Goal: Task Accomplishment & Management: Manage account settings

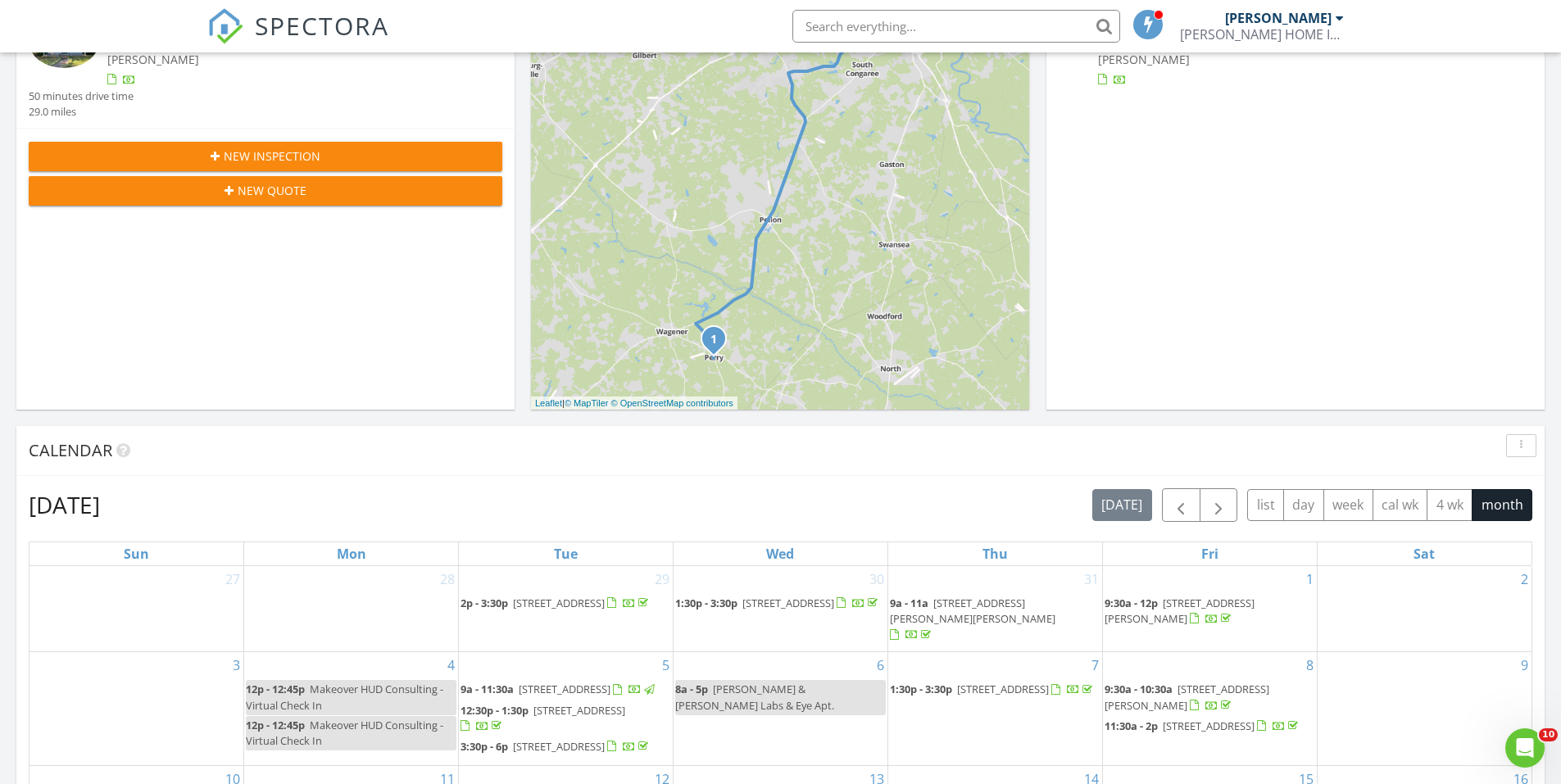
scroll to position [819, 0]
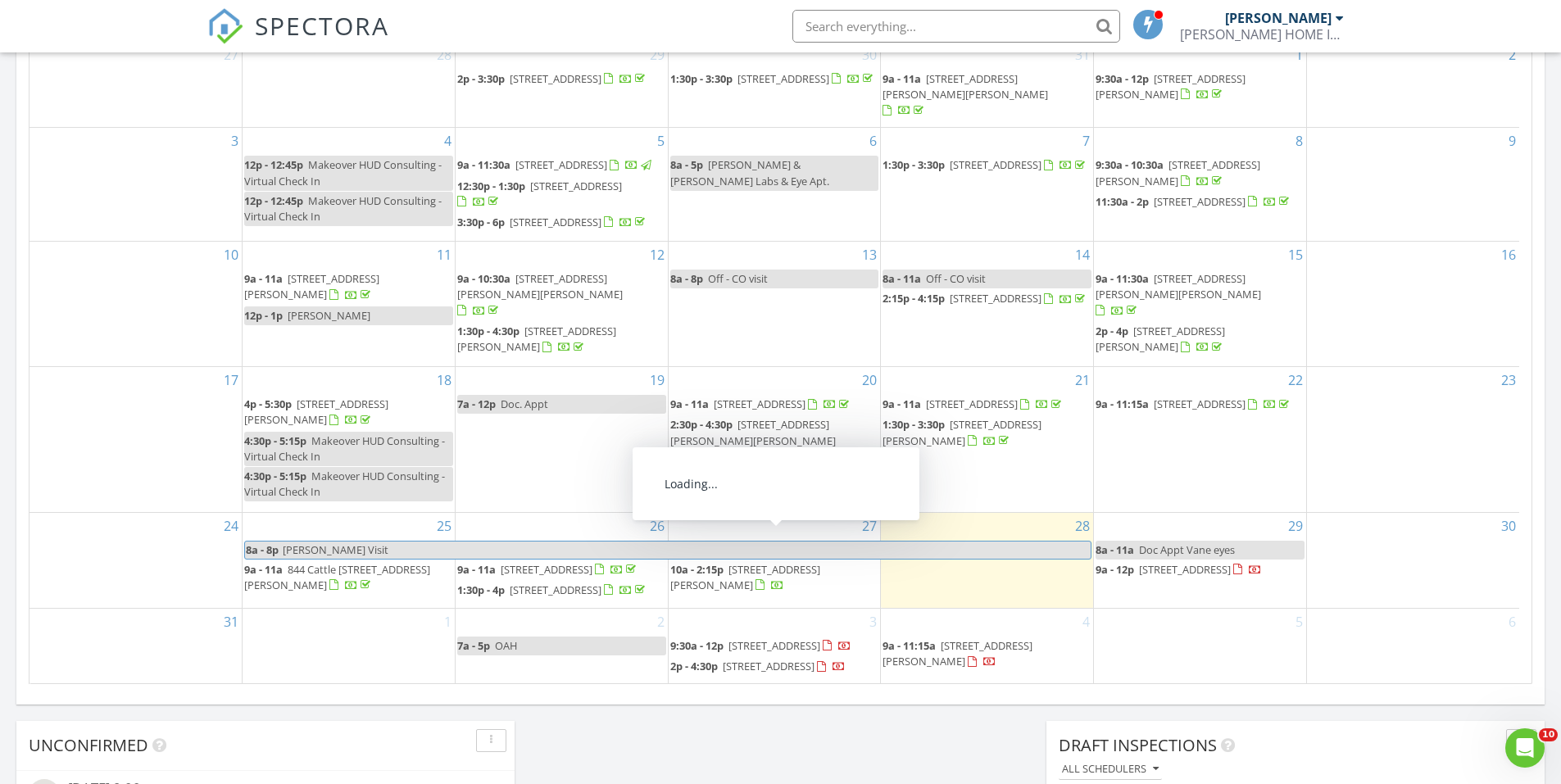
click at [731, 563] on body "SPECTORA Brandon Wiggins WIGGINS HOME INSPECTIONS, LLC Role: Inspector Dashboar…" at bounding box center [780, 333] width 1561 height 2304
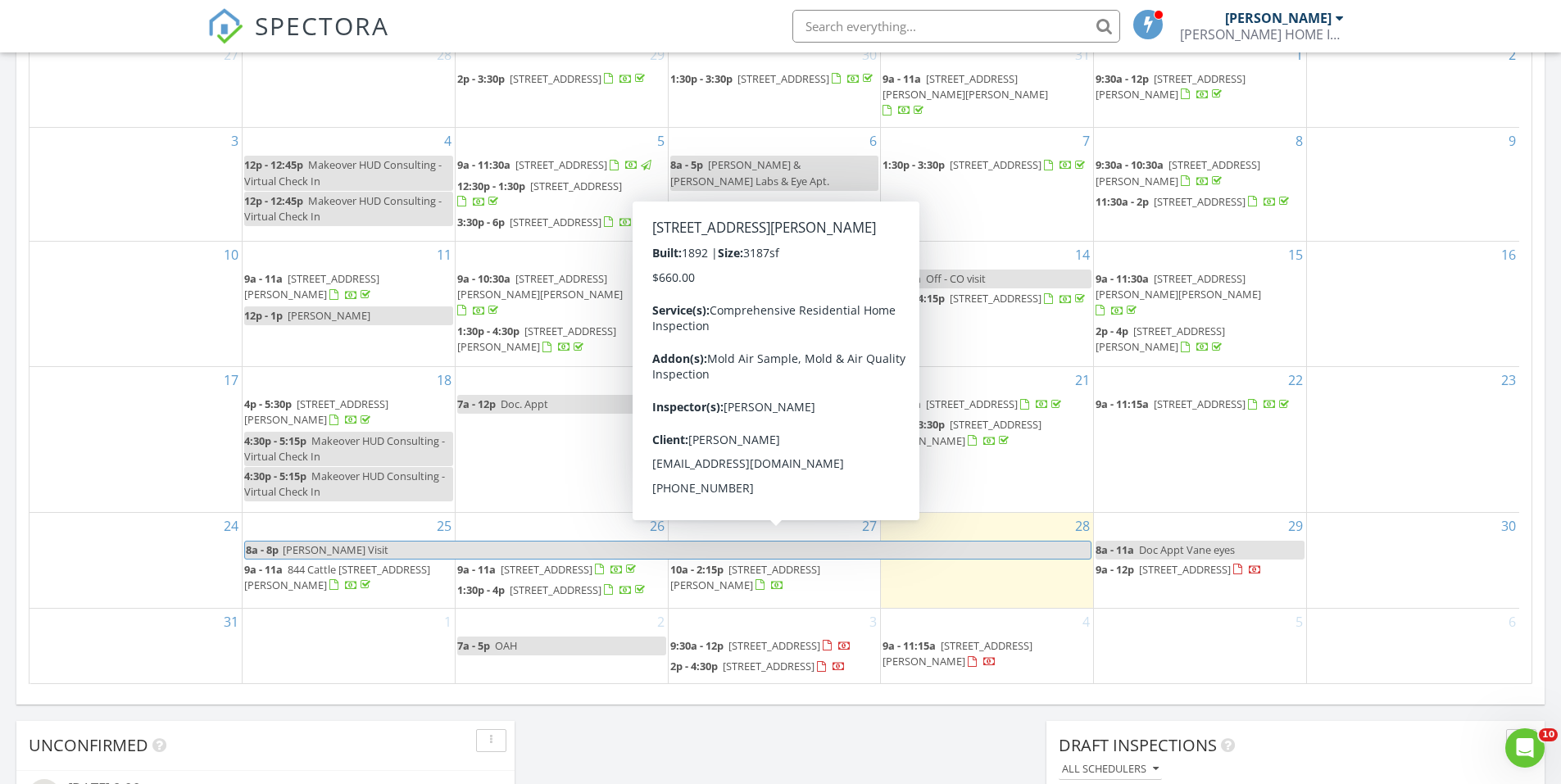
click at [738, 562] on span "10a - 2:15p 1006 W Railroad Ave, Salley 29137" at bounding box center [774, 577] width 209 height 32
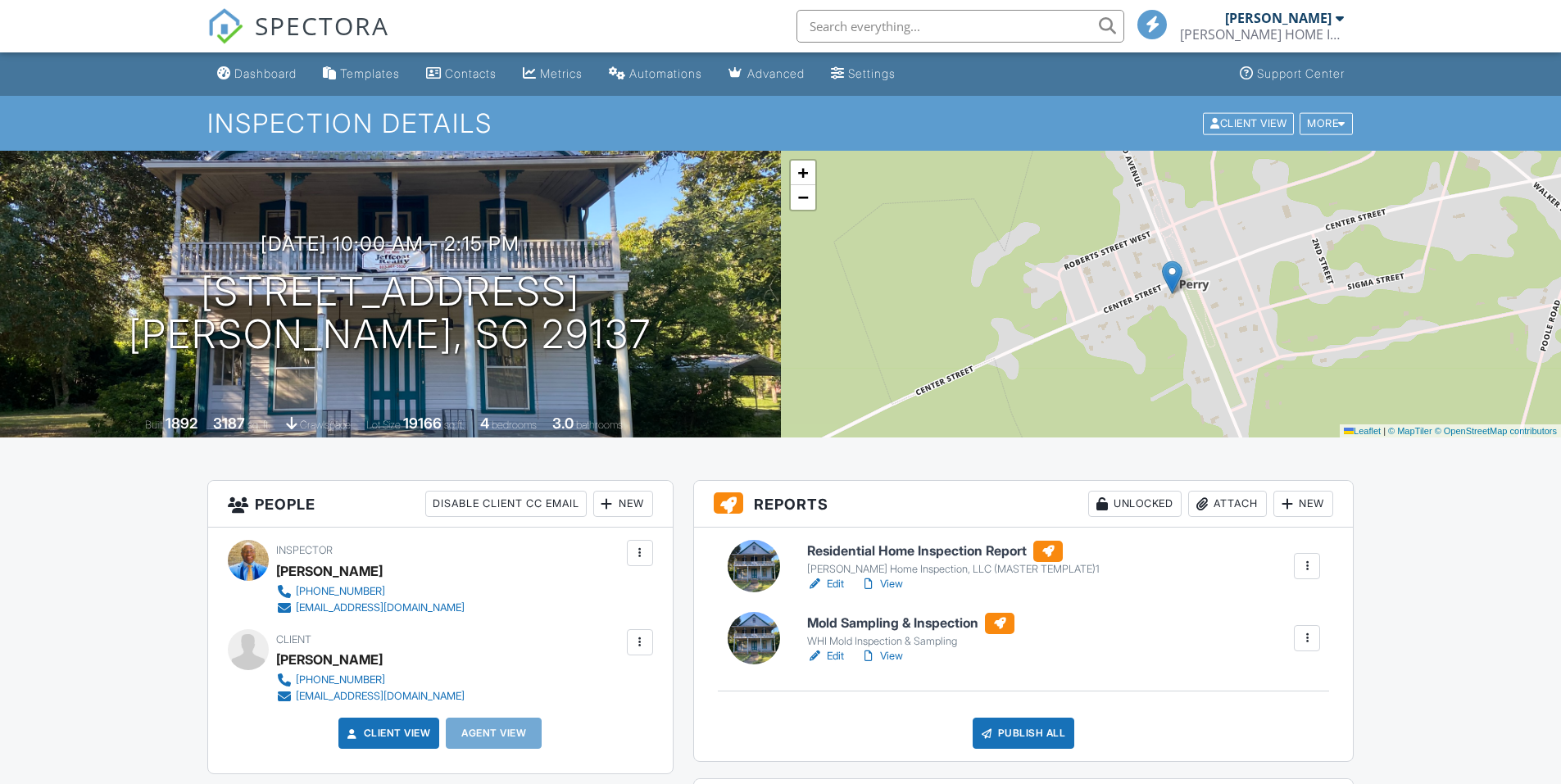
click at [901, 554] on h6 "Residential Home Inspection Report" at bounding box center [954, 551] width 292 height 21
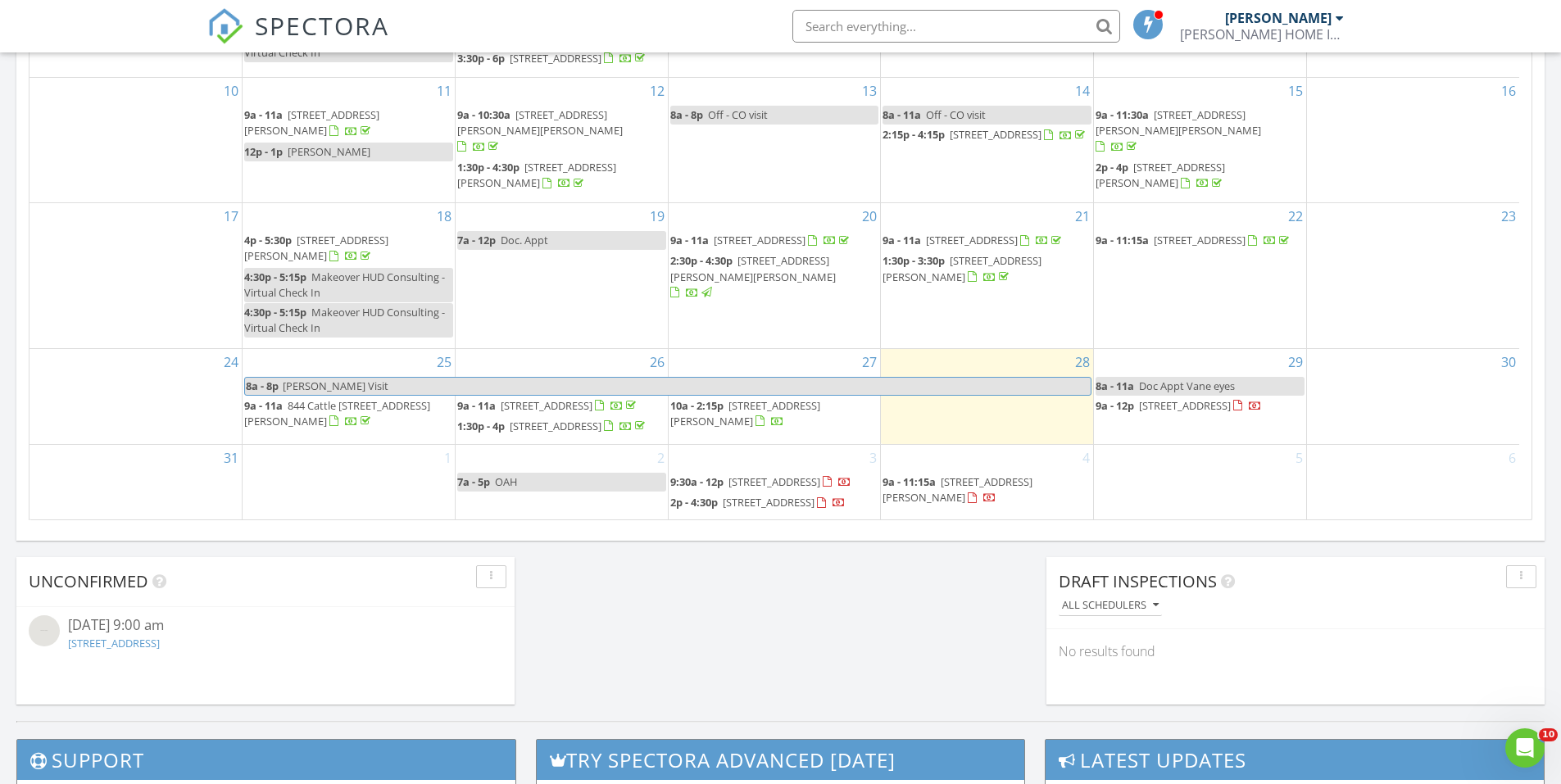
scroll to position [25, 0]
click at [977, 474] on span "2750 Longtown Rd, Ridgeway 29130" at bounding box center [957, 489] width 150 height 31
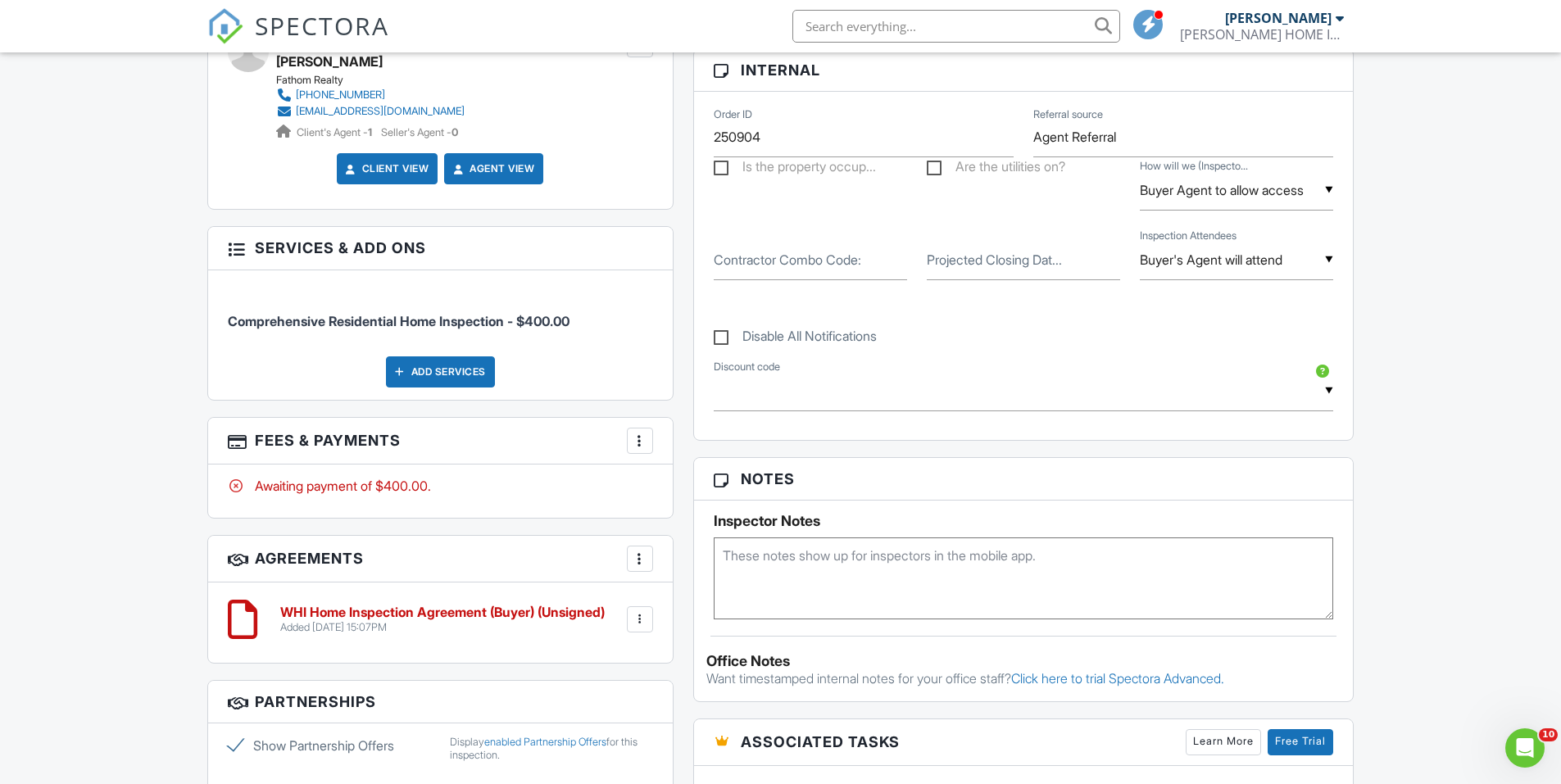
scroll to position [819, 0]
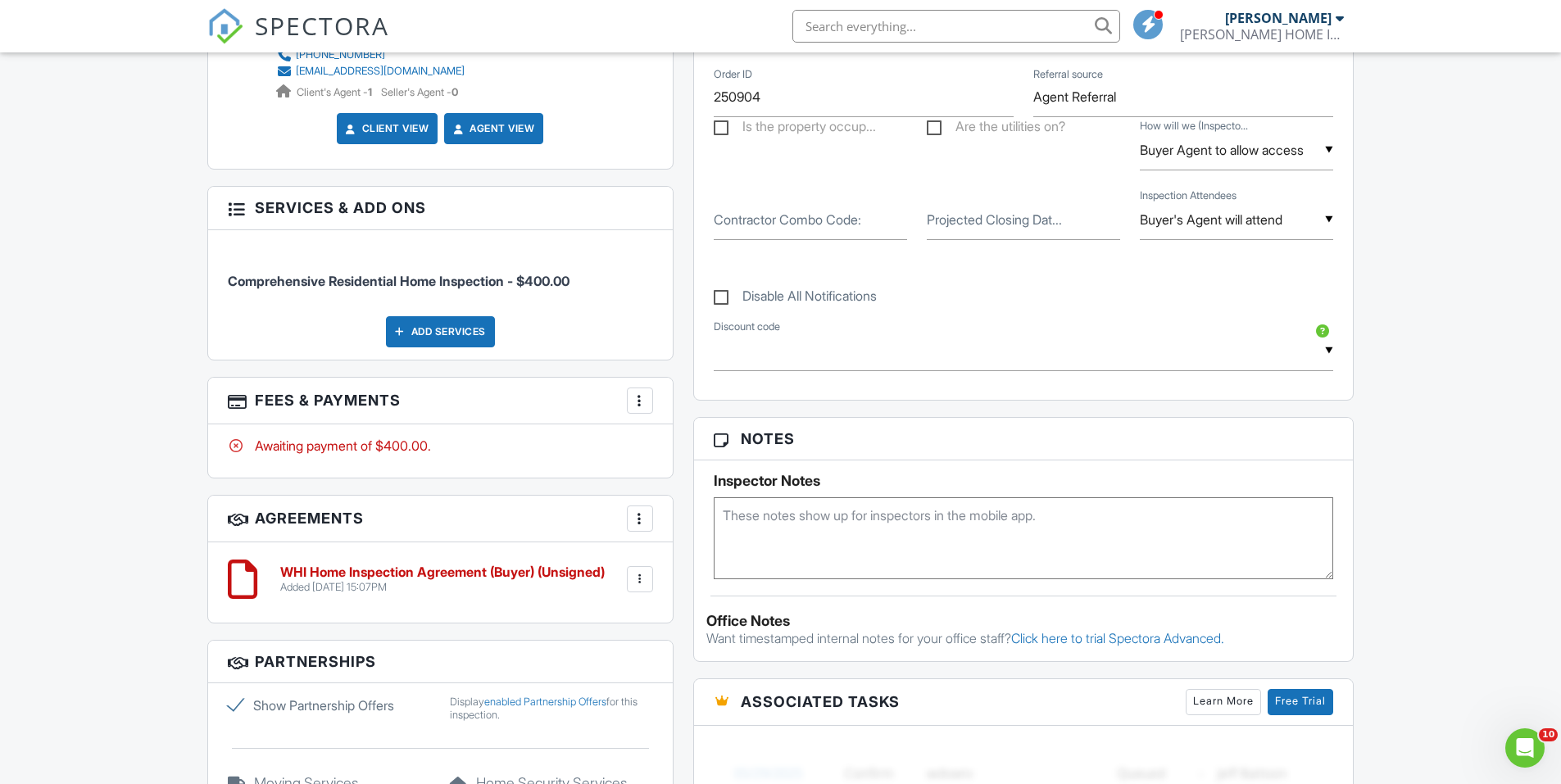
click at [641, 527] on div at bounding box center [639, 518] width 16 height 16
click at [663, 559] on li "Add Agreement" at bounding box center [737, 568] width 202 height 41
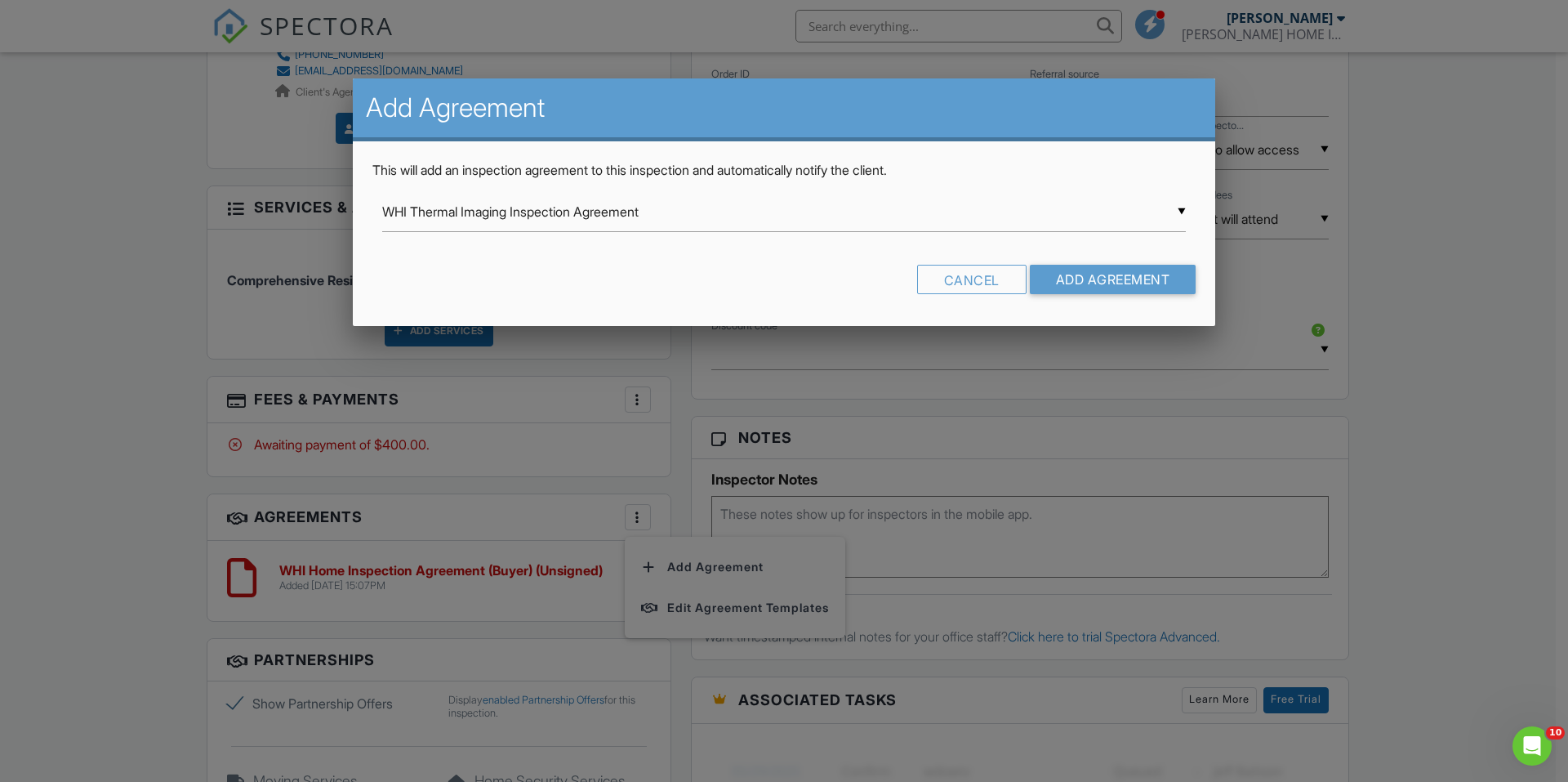
click at [937, 278] on div "Cancel" at bounding box center [972, 279] width 109 height 30
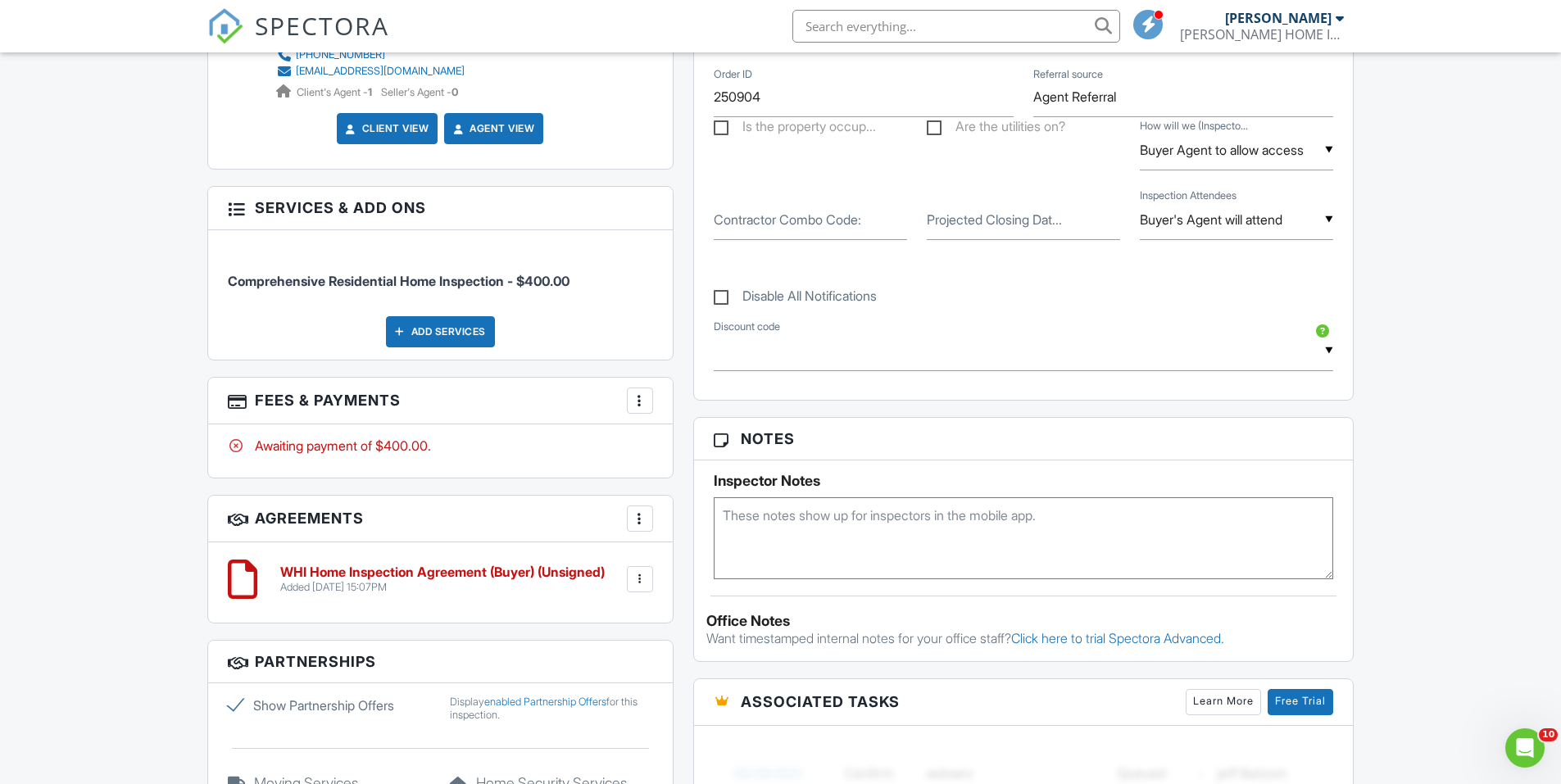
click at [648, 524] on div "More" at bounding box center [639, 518] width 26 height 26
click at [678, 611] on li "Edit Agreement Templates" at bounding box center [737, 609] width 202 height 41
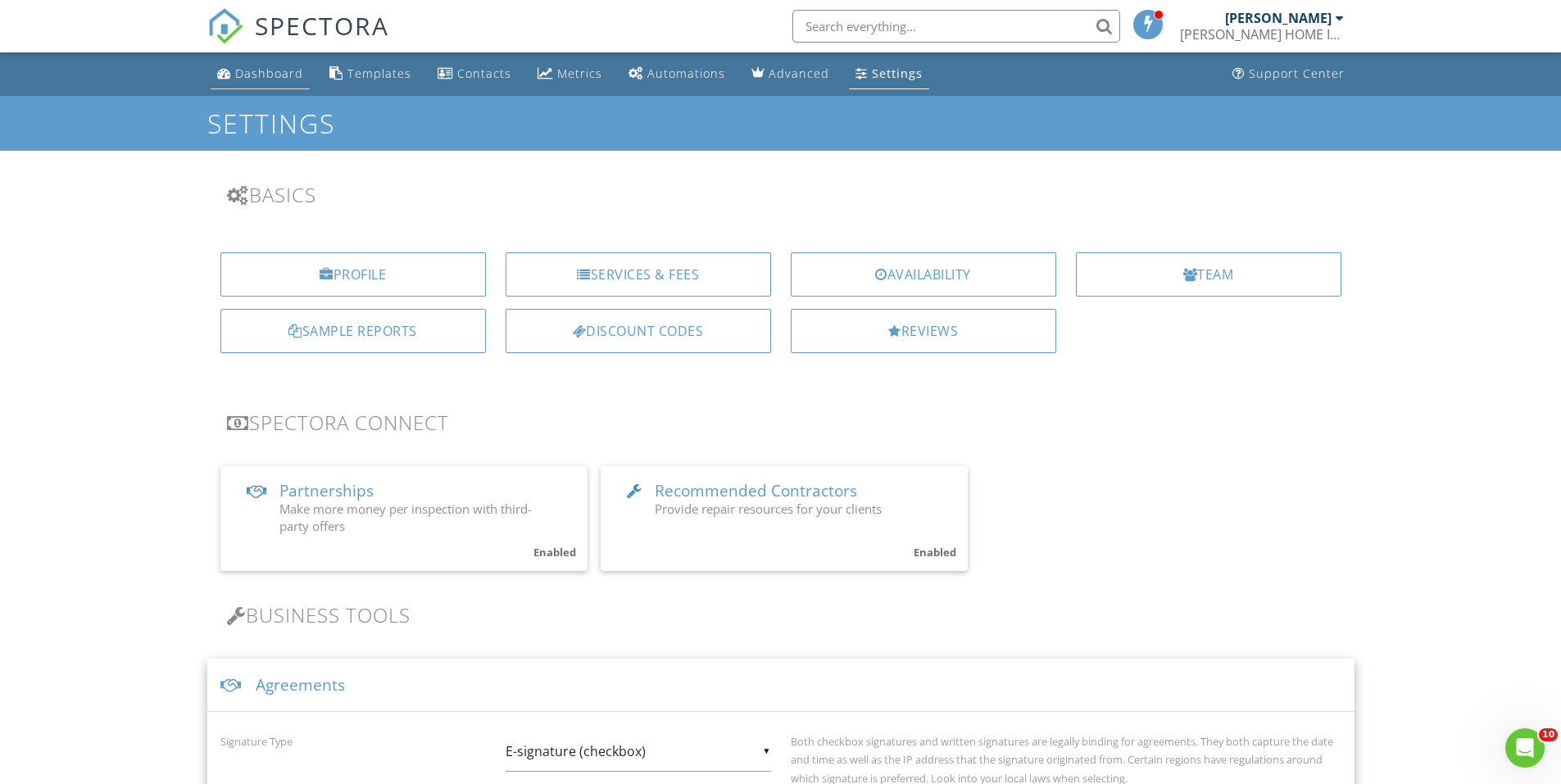
click at [249, 79] on div "Dashboard" at bounding box center [269, 73] width 68 height 15
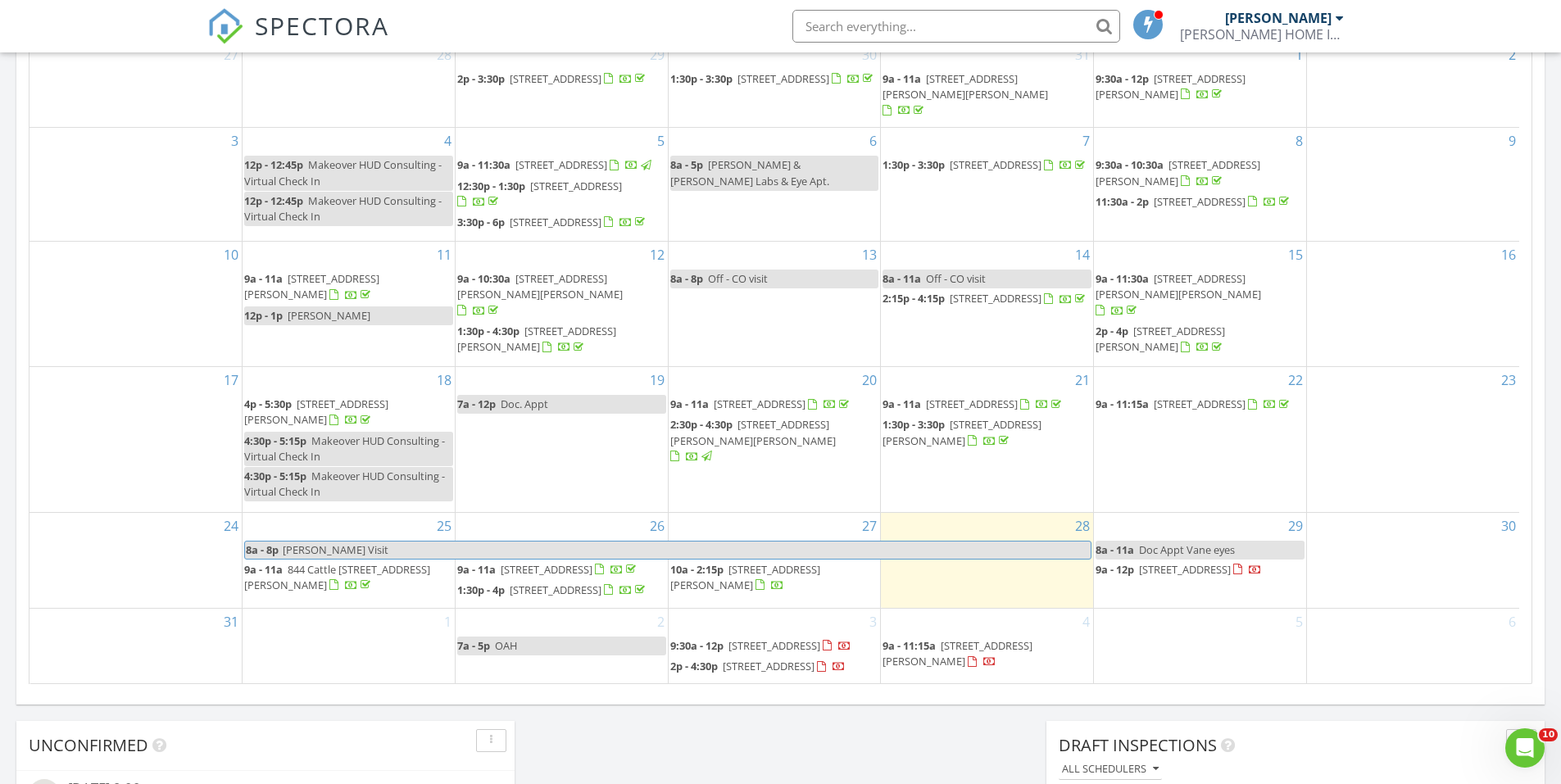
scroll to position [25, 0]
click at [954, 638] on span "9a - 11:15a 2750 Longtown Rd, Ridgeway 29130" at bounding box center [986, 653] width 209 height 32
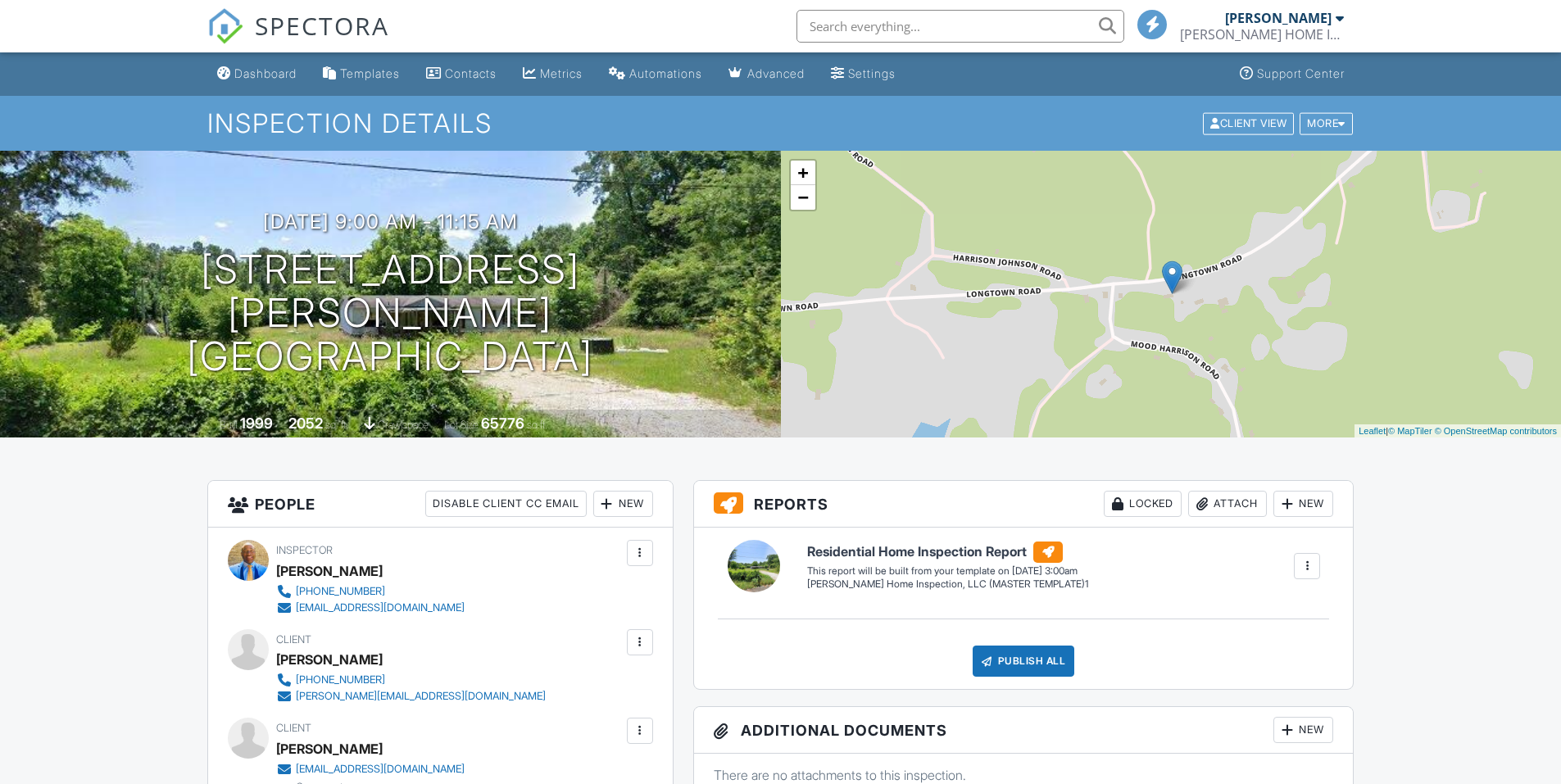
scroll to position [819, 0]
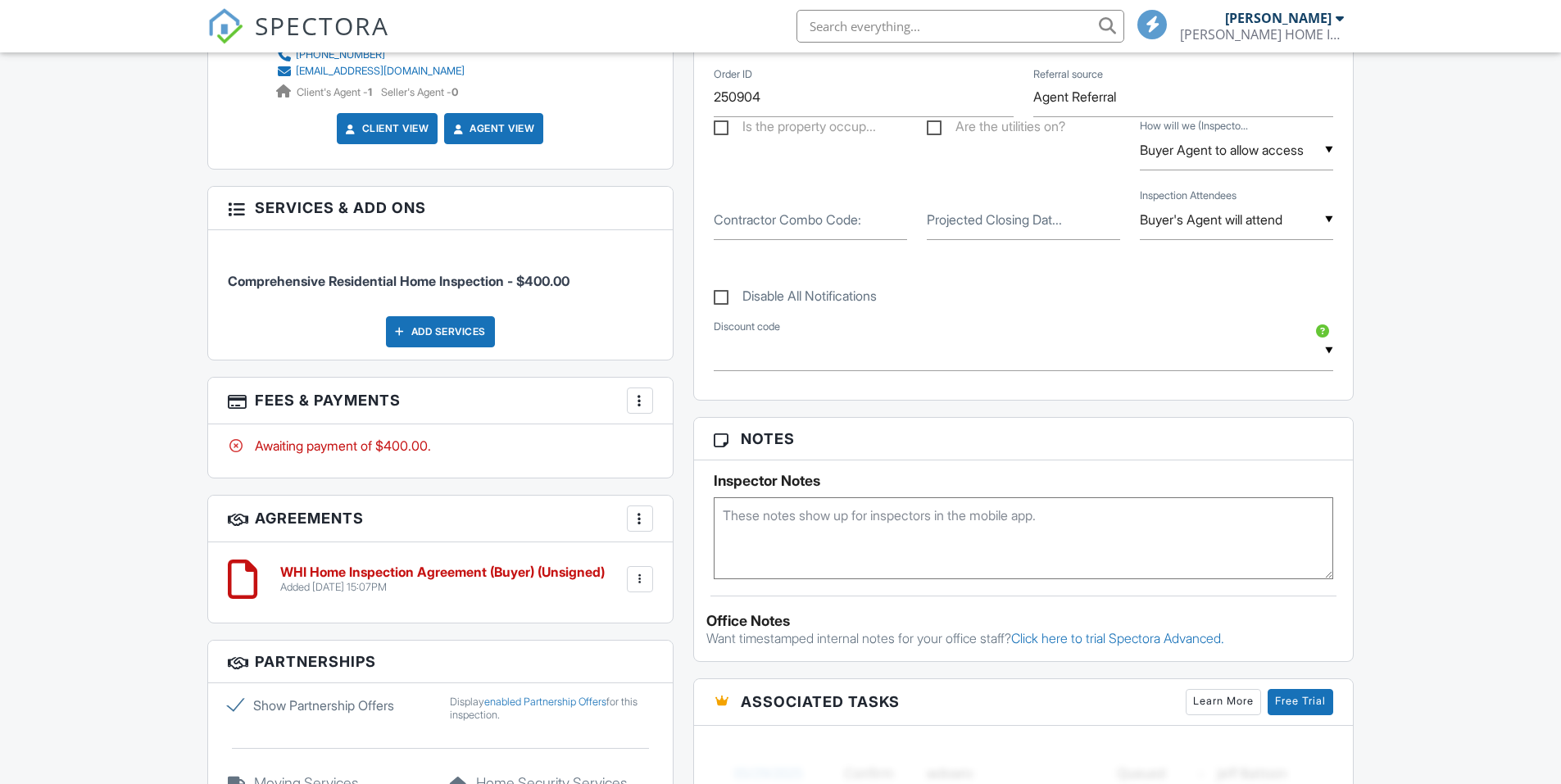
click at [634, 519] on div at bounding box center [639, 518] width 16 height 16
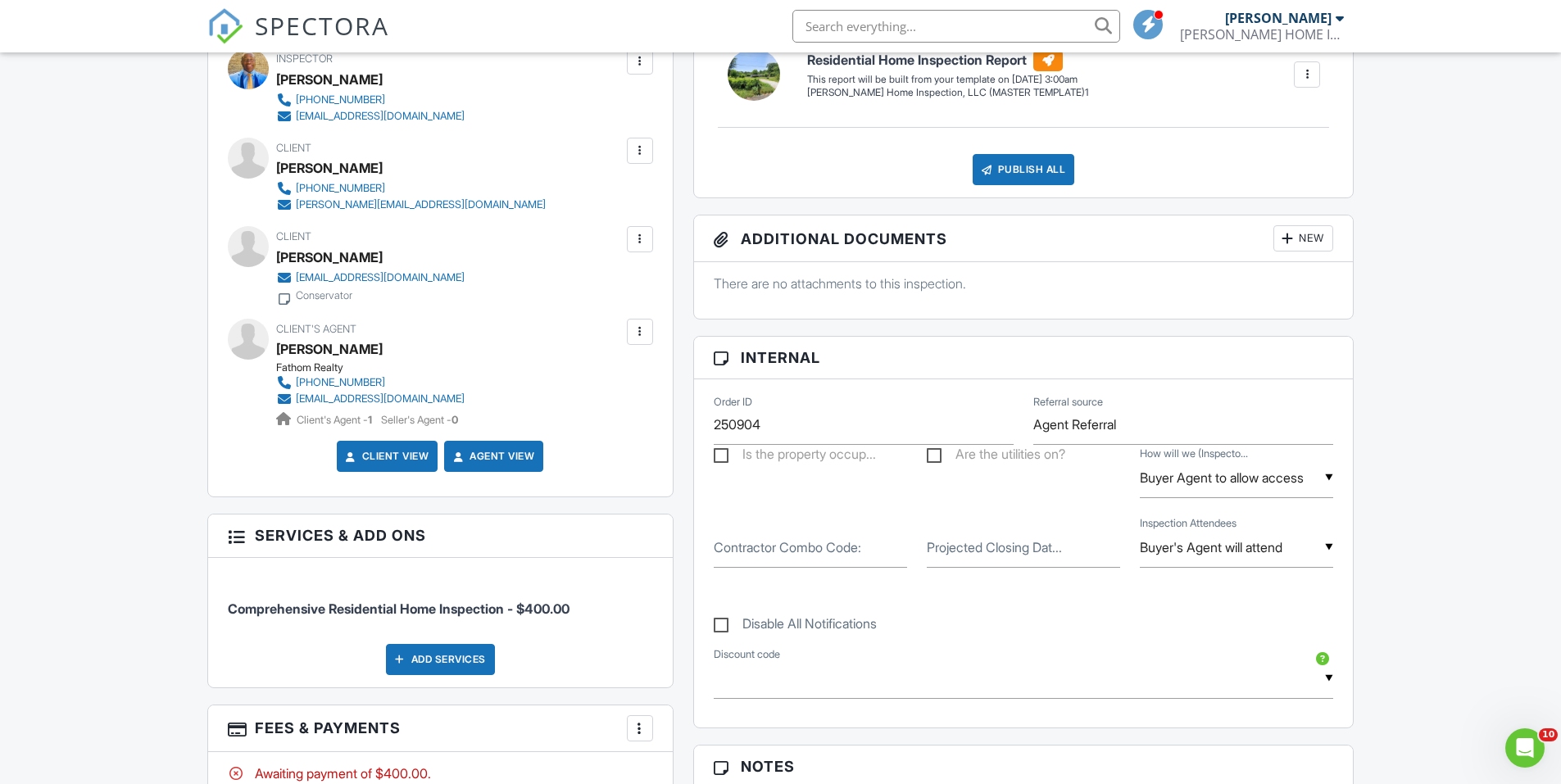
click at [1309, 239] on div "New" at bounding box center [1302, 237] width 60 height 26
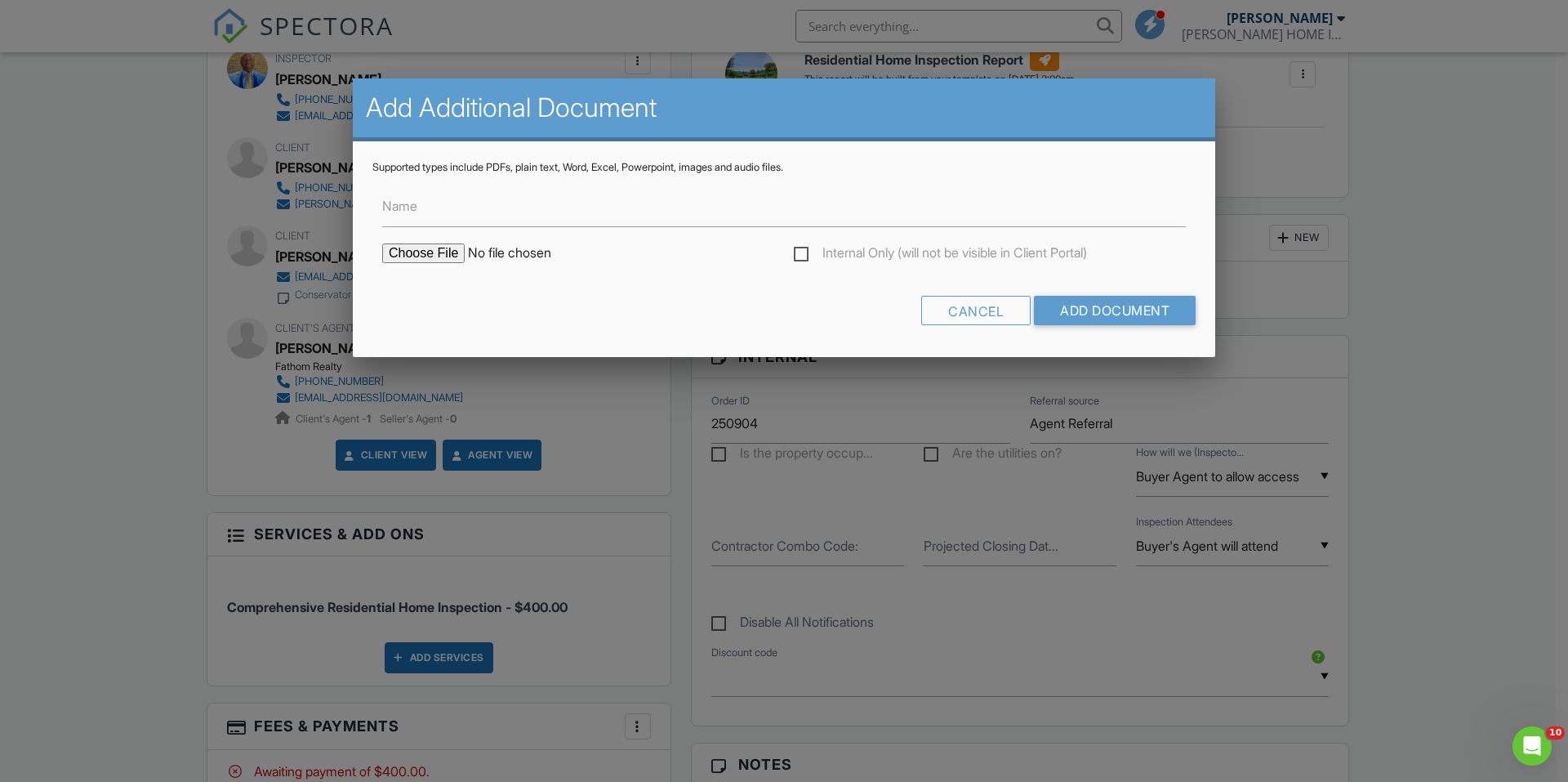
click at [444, 263] on input "file" at bounding box center [521, 253] width 278 height 19
type input "C:\fakepath\250826_WIGGINS HOME INSPECTIONS, LLC RESIDENTIAL .pdf"
click at [500, 208] on input "Name" at bounding box center [784, 207] width 804 height 40
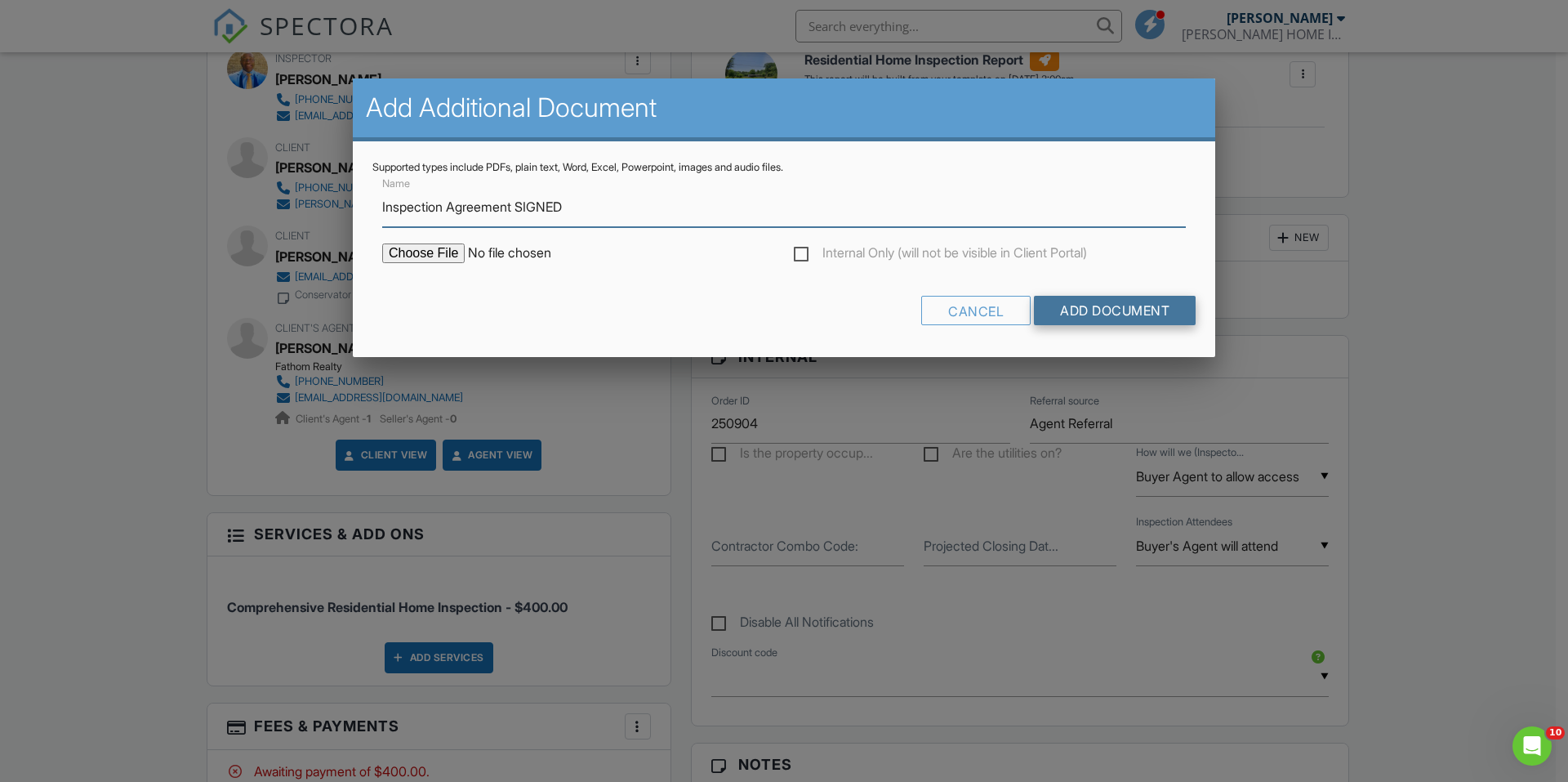
type input "Inspection Agreement SIGNED"
click at [1100, 310] on input "Add Document" at bounding box center [1115, 310] width 162 height 30
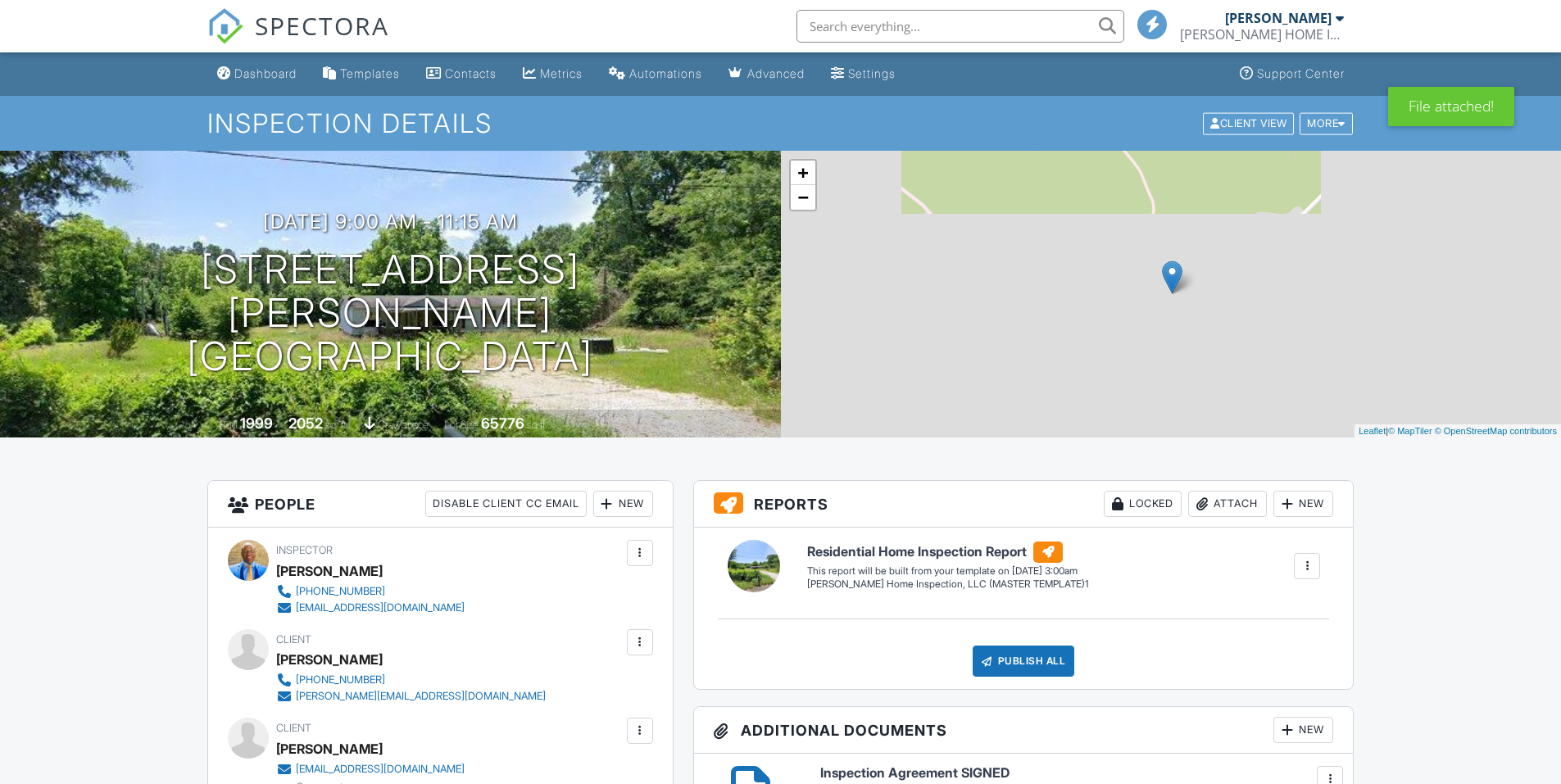
scroll to position [983, 0]
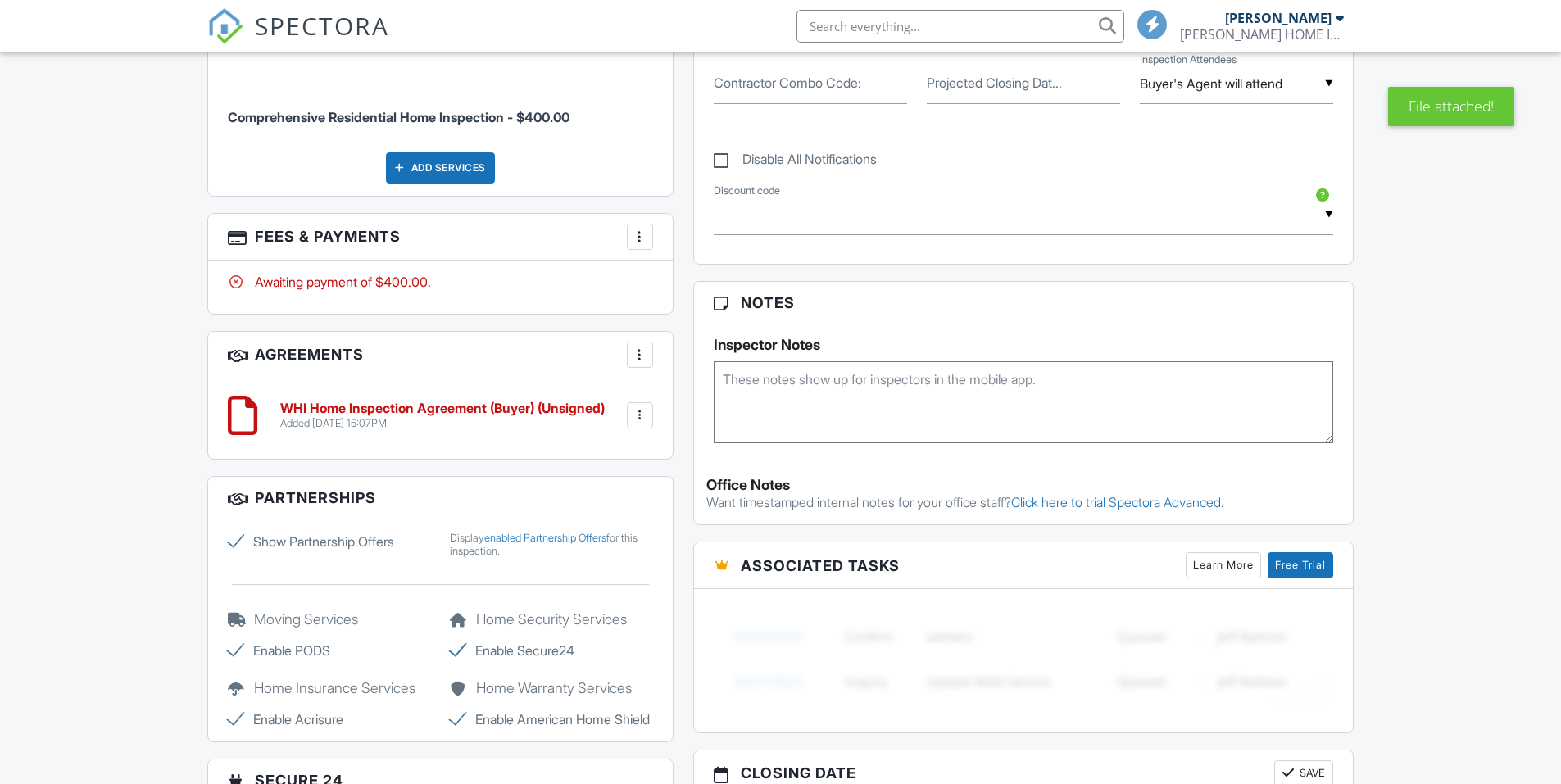
click at [635, 417] on div at bounding box center [639, 415] width 16 height 16
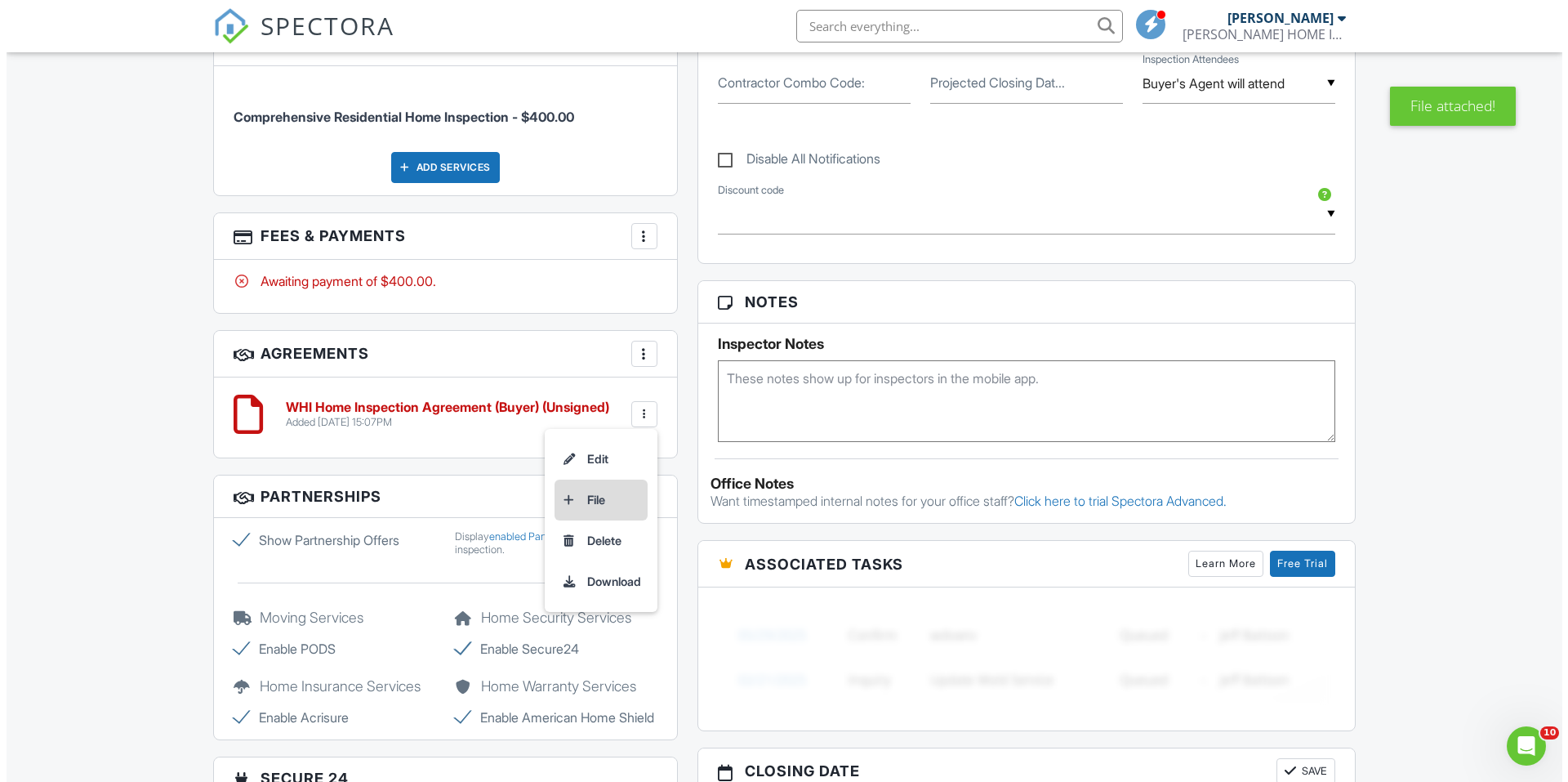
scroll to position [0, 0]
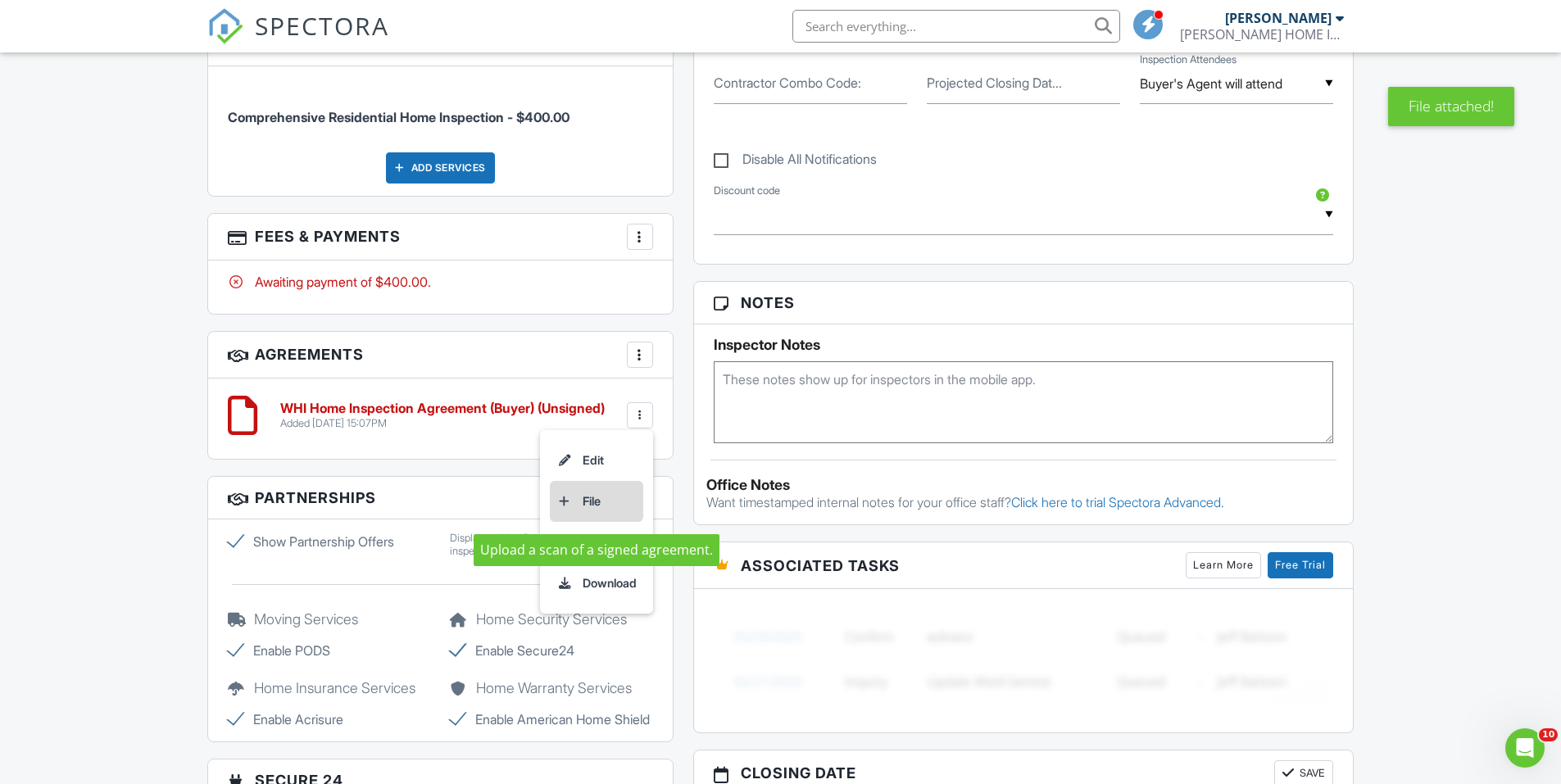
click at [617, 508] on li "File" at bounding box center [596, 501] width 93 height 41
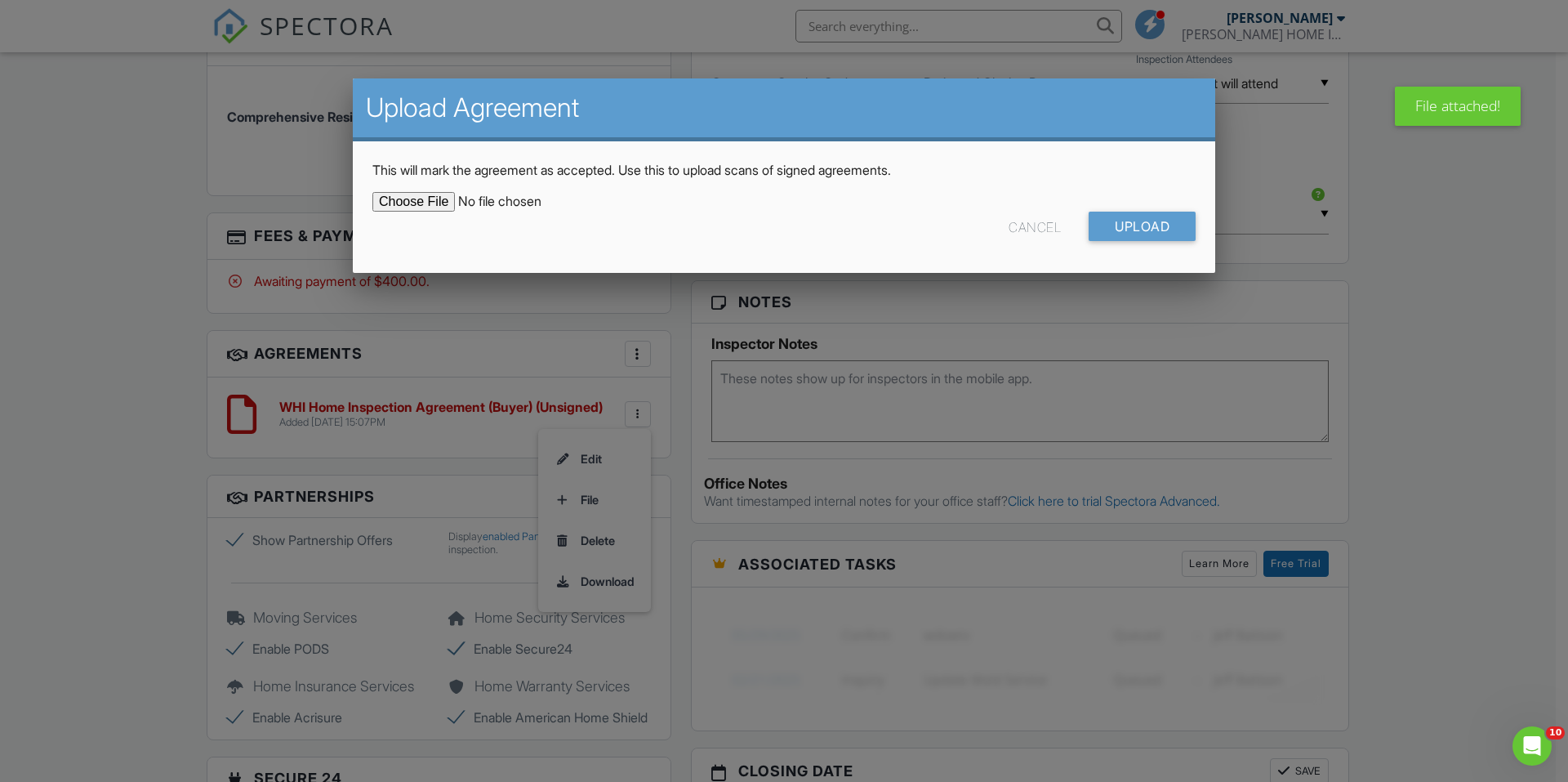
click at [424, 204] on input "file" at bounding box center [512, 201] width 278 height 19
type input "C:\fakepath\250826_WIGGINS HOME INSPECTIONS, LLC RESIDENTIAL .pdf"
click at [1135, 229] on input "Upload" at bounding box center [1142, 226] width 107 height 30
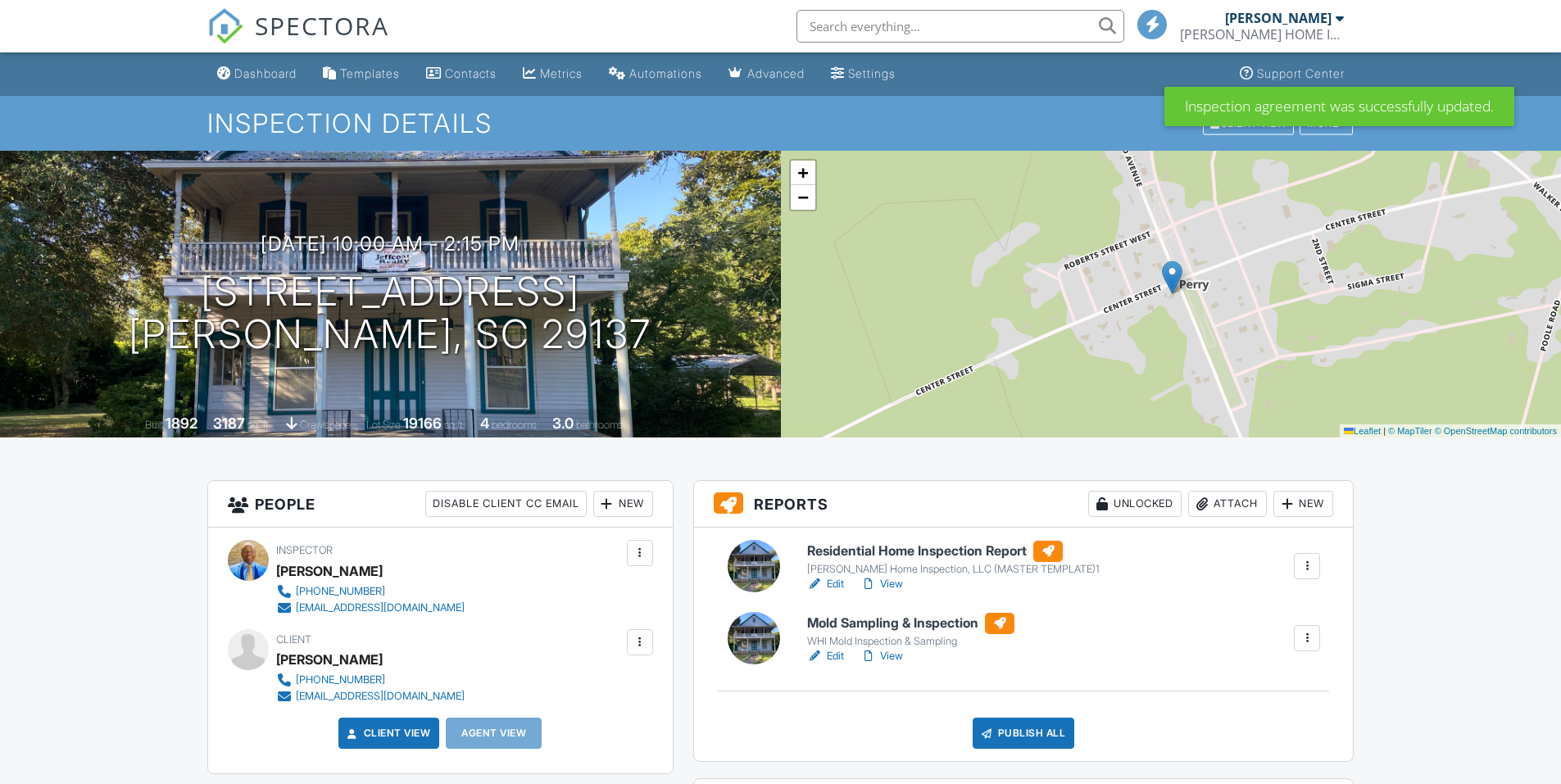
click at [1312, 570] on div at bounding box center [1306, 565] width 16 height 16
click at [1295, 607] on link "Quick Publish" at bounding box center [1264, 611] width 98 height 18
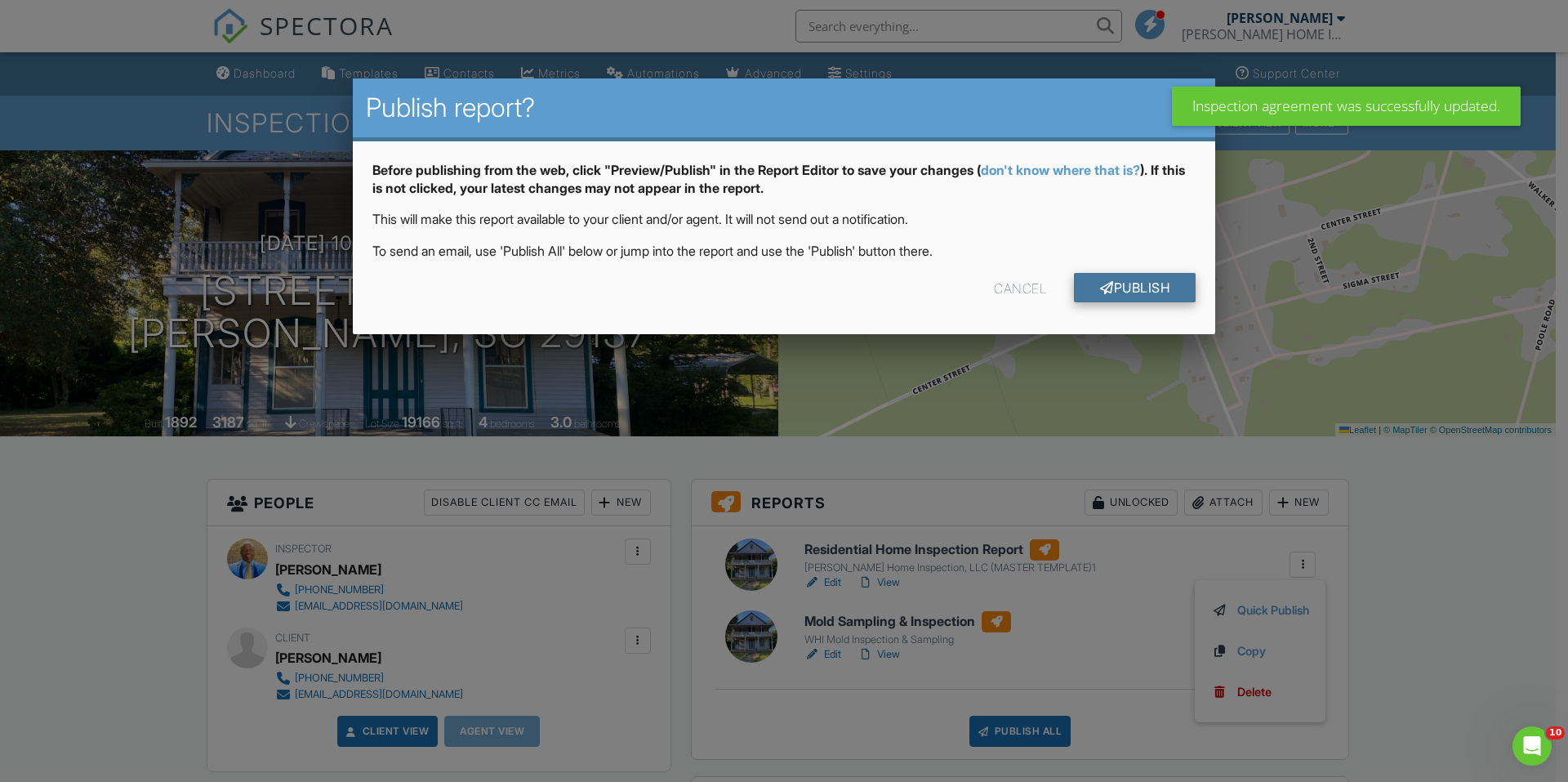
click at [1120, 283] on link "Publish" at bounding box center [1135, 288] width 122 height 30
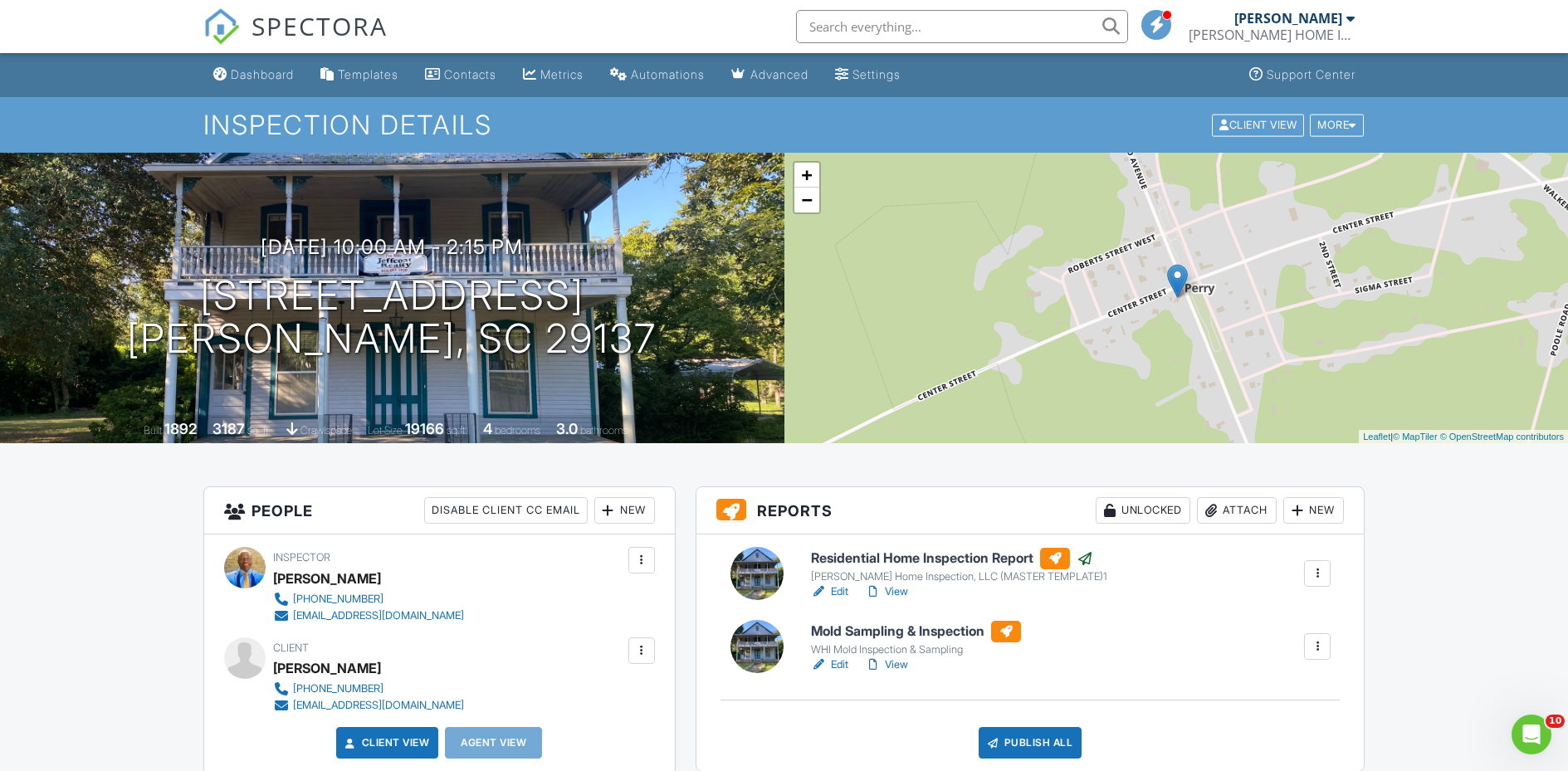
click at [261, 80] on div "Dashboard" at bounding box center [262, 74] width 63 height 14
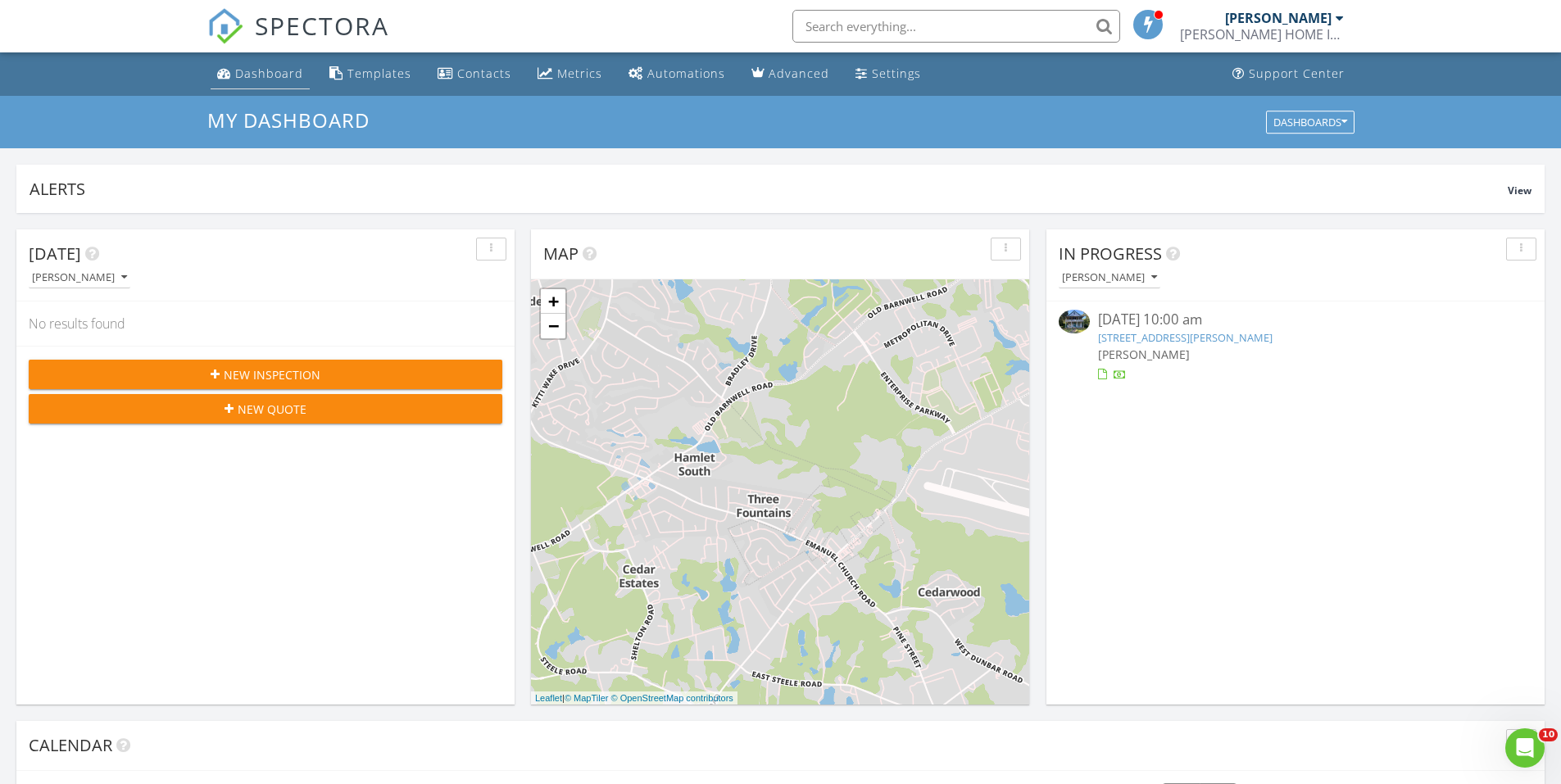
click at [271, 73] on div "Dashboard" at bounding box center [269, 73] width 68 height 15
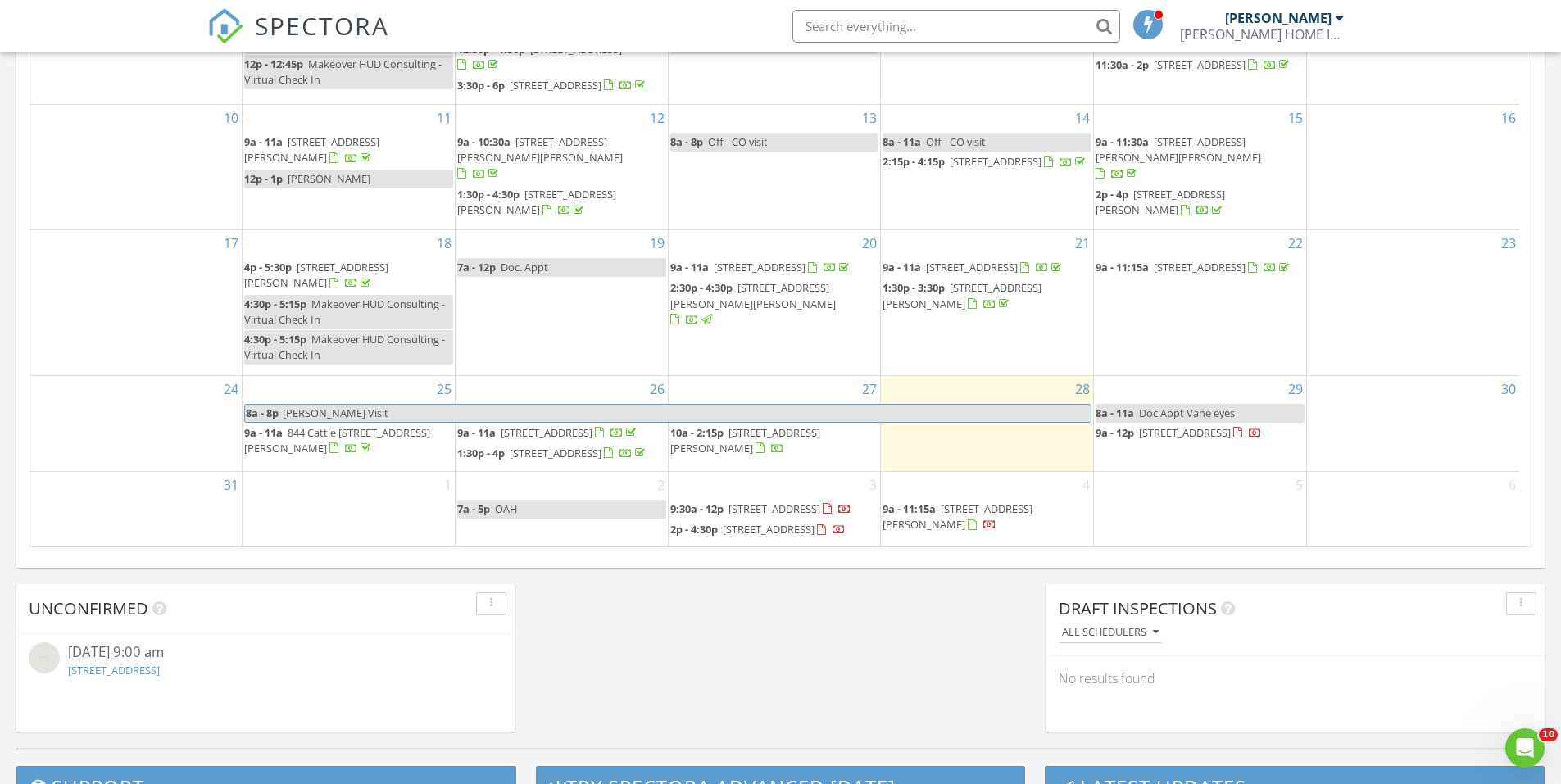
scroll to position [983, 0]
